Goal: Information Seeking & Learning: Learn about a topic

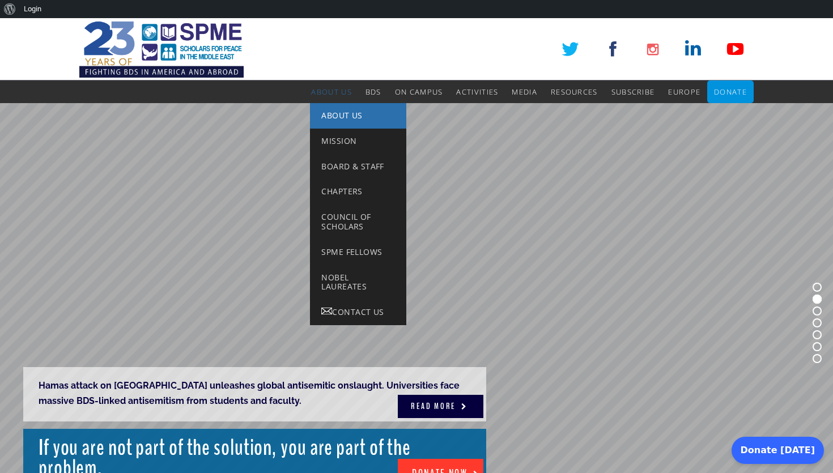
click at [334, 116] on span "About Us" at bounding box center [341, 115] width 41 height 11
click at [325, 109] on link "About Us" at bounding box center [358, 116] width 96 height 26
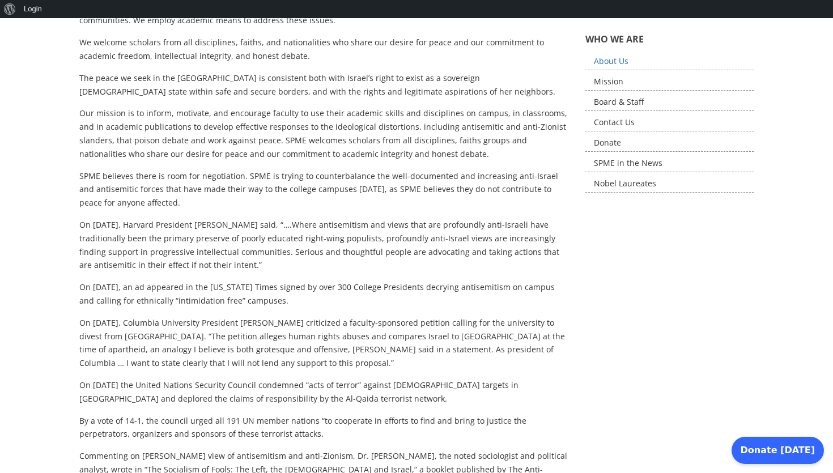
scroll to position [281, 0]
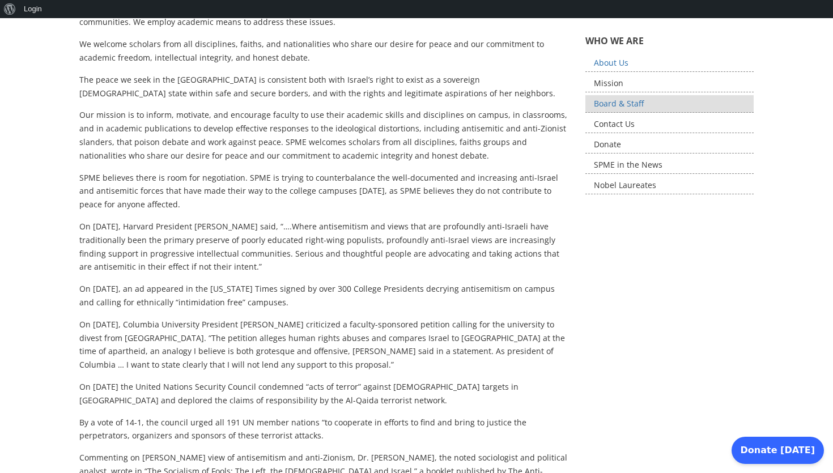
click at [640, 111] on link "Board & Staff" at bounding box center [669, 104] width 169 height 18
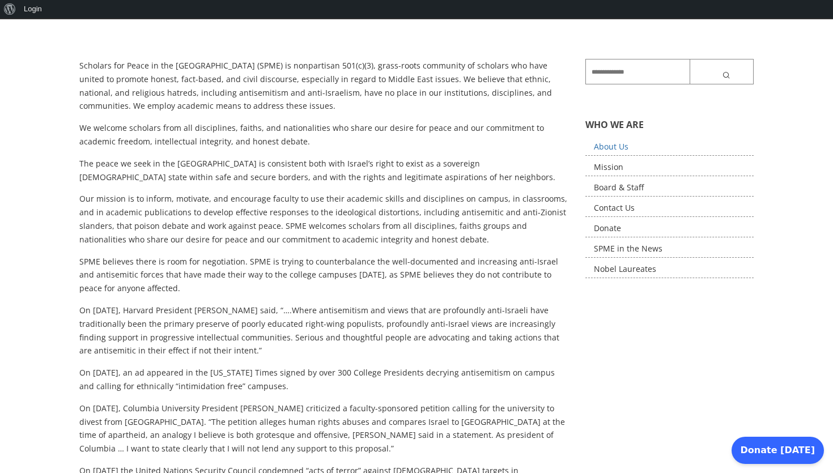
scroll to position [0, 0]
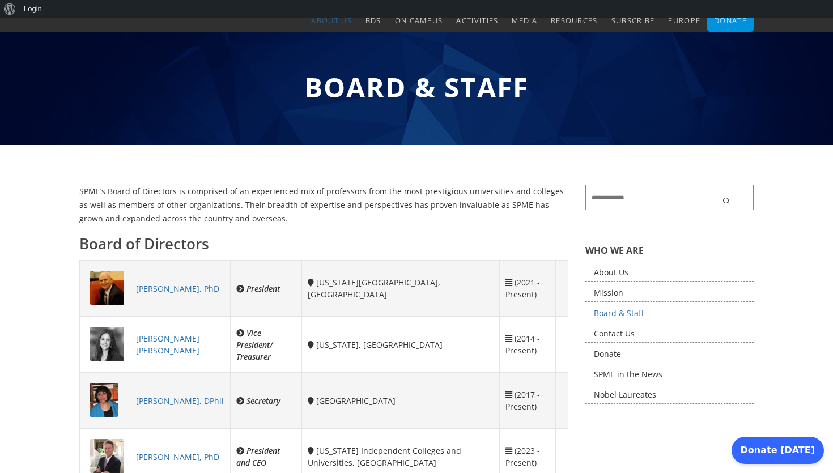
scroll to position [65, 0]
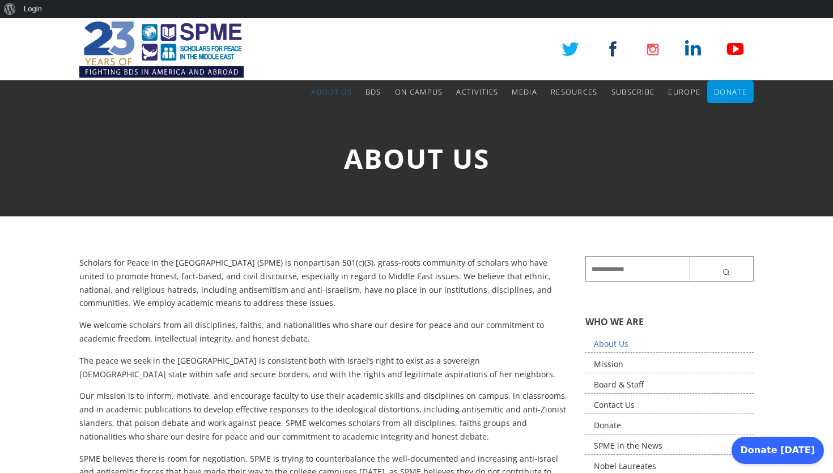
scroll to position [29, 0]
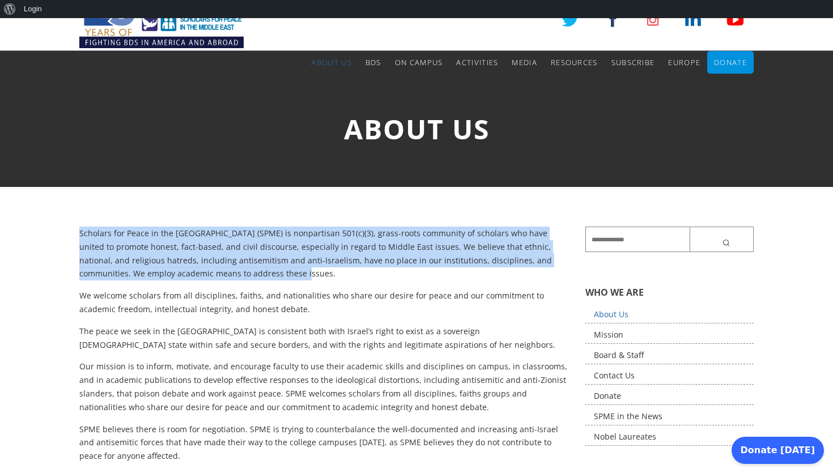
drag, startPoint x: 79, startPoint y: 234, endPoint x: 283, endPoint y: 280, distance: 209.7
click at [283, 280] on p "Scholars for Peace in the [GEOGRAPHIC_DATA] (SPME) is nonpartisan 501(c)(3), gr…" at bounding box center [323, 254] width 489 height 54
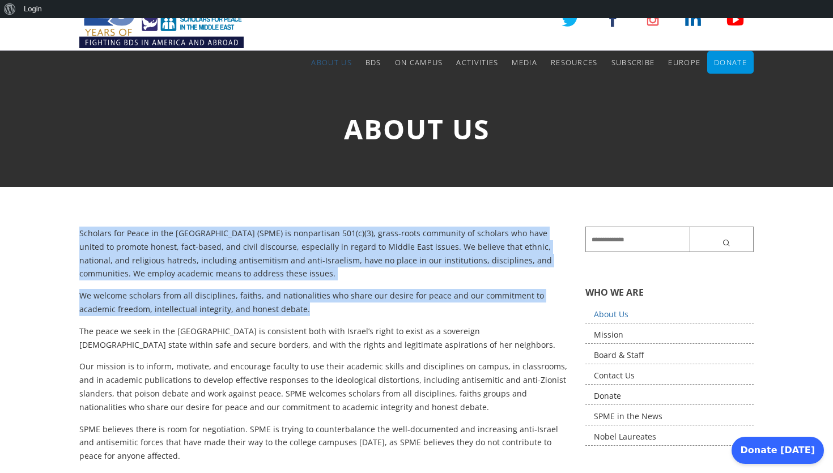
drag, startPoint x: 286, startPoint y: 304, endPoint x: 80, endPoint y: 235, distance: 217.2
copy div "Scholars for Peace in the Middle East (SPME) is nonpartisan 501(c)(3), grass-ro…"
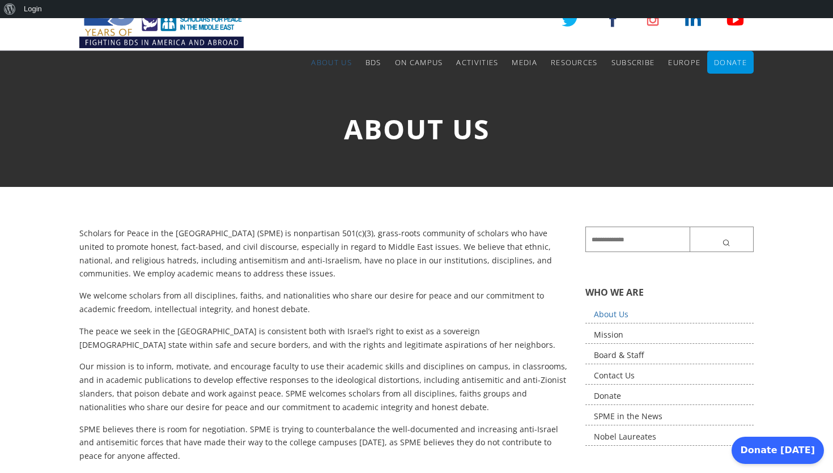
click at [480, 325] on p "The peace we seek in the [GEOGRAPHIC_DATA] is consistent both with Israel’s rig…" at bounding box center [323, 338] width 489 height 27
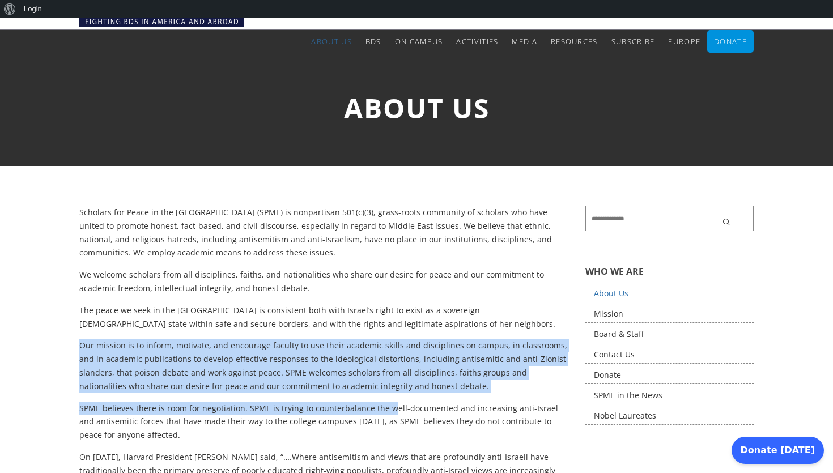
scroll to position [52, 0]
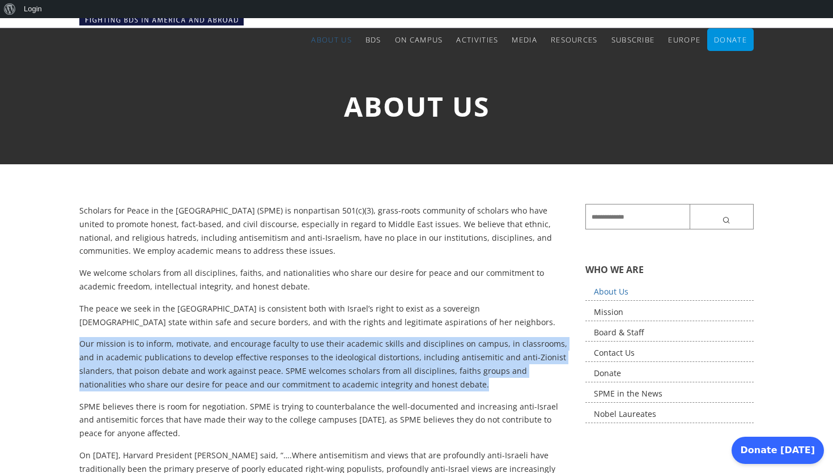
drag, startPoint x: 79, startPoint y: 367, endPoint x: 393, endPoint y: 387, distance: 314.0
click at [393, 387] on p "Our mission is to inform, motivate, and encourage faculty to use their academic…" at bounding box center [323, 364] width 489 height 54
copy p "Our mission is to inform, motivate, and encourage faculty to use their academic…"
